Goal: Information Seeking & Learning: Learn about a topic

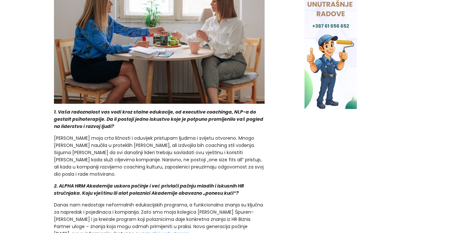
scroll to position [375, 0]
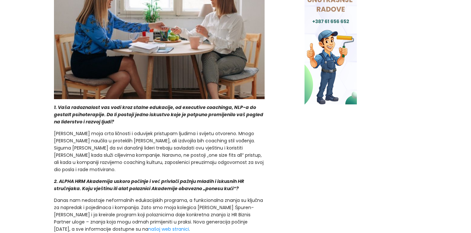
click at [147, 147] on p "[PERSON_NAME] moja crta ličnosti i oduvijek pristupam ljudima i svijetu otvoren…" at bounding box center [159, 151] width 211 height 43
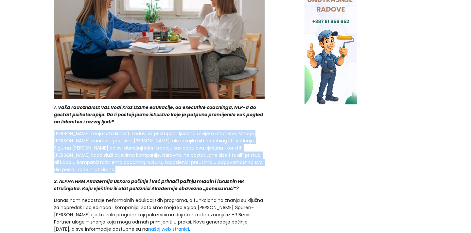
click at [147, 147] on p "[PERSON_NAME] moja crta ličnosti i oduvijek pristupam ljudima i svijetu otvoren…" at bounding box center [159, 151] width 211 height 43
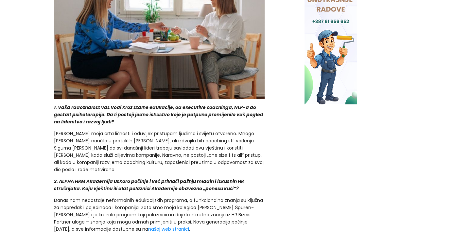
click at [146, 133] on p "[PERSON_NAME] moja crta ličnosti i oduvijek pristupam ljudima i svijetu otvoren…" at bounding box center [159, 151] width 211 height 43
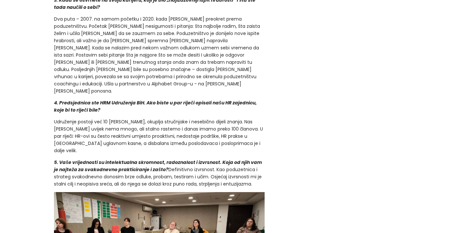
scroll to position [740, 0]
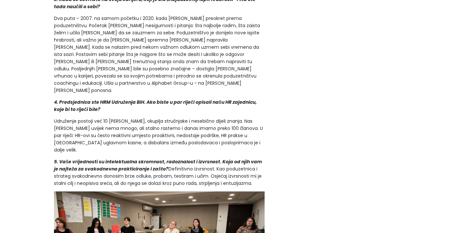
click at [117, 117] on p "Udruženje postoji već 10 [PERSON_NAME], okuplja stručnjake i nesebično dijeli z…" at bounding box center [159, 135] width 211 height 36
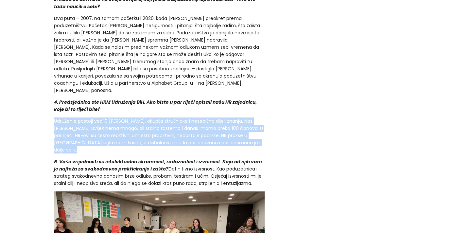
click at [117, 117] on p "Udruženje postoji već 10 [PERSON_NAME], okuplja stručnjake i nesebično dijeli z…" at bounding box center [159, 135] width 211 height 36
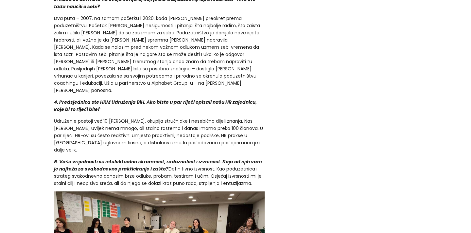
click at [107, 117] on p "Udruženje postoji već 10 [PERSON_NAME], okuplja stručnjake i nesebično dijeli z…" at bounding box center [159, 135] width 211 height 36
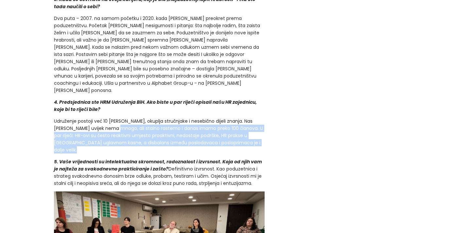
click at [108, 117] on p "Udruženje postoji već 10 [PERSON_NAME], okuplja stručnjake i nesebično dijeli z…" at bounding box center [159, 135] width 211 height 36
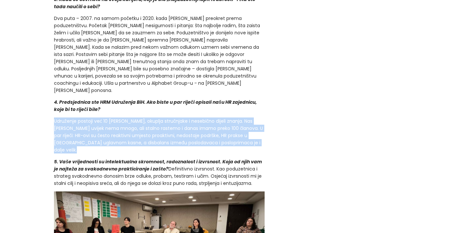
click at [108, 117] on p "Udruženje postoji već 10 [PERSON_NAME], okuplja stručnjake i nesebično dijeli z…" at bounding box center [159, 135] width 211 height 36
click at [99, 117] on p "Udruženje postoji već 10 [PERSON_NAME], okuplja stručnjake i nesebično dijeli z…" at bounding box center [159, 135] width 211 height 36
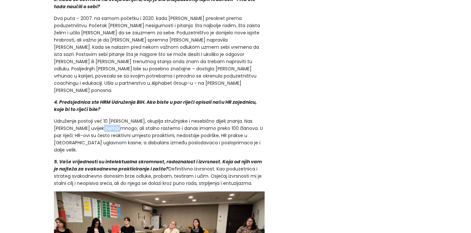
click at [99, 117] on p "Udruženje postoji već 10 [PERSON_NAME], okuplja stručnjake i nesebično dijeli z…" at bounding box center [159, 135] width 211 height 36
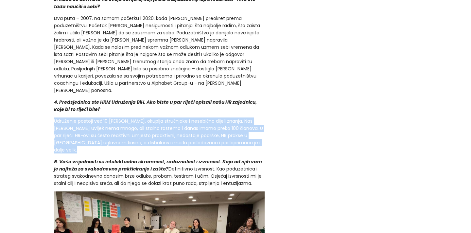
click at [99, 117] on p "Udruženje postoji već 10 [PERSON_NAME], okuplja stručnjake i nesebično dijeli z…" at bounding box center [159, 135] width 211 height 36
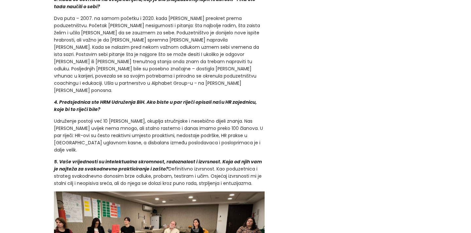
click at [93, 122] on p "Udruženje postoji već 10 [PERSON_NAME], okuplja stručnjake i nesebično dijeli z…" at bounding box center [159, 135] width 211 height 36
click at [104, 117] on p "Udruženje postoji već 10 [PERSON_NAME], okuplja stručnjake i nesebično dijeli z…" at bounding box center [159, 135] width 211 height 36
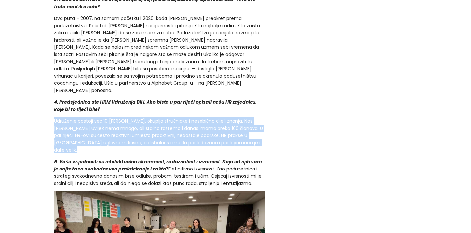
click at [104, 117] on p "Udruženje postoji već 10 [PERSON_NAME], okuplja stručnjake i nesebično dijeli z…" at bounding box center [159, 135] width 211 height 36
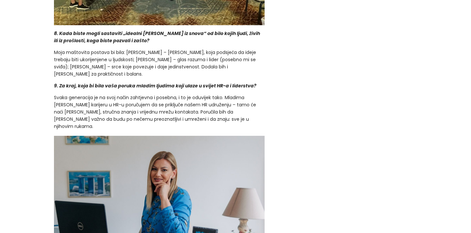
scroll to position [1406, 0]
